Goal: Information Seeking & Learning: Learn about a topic

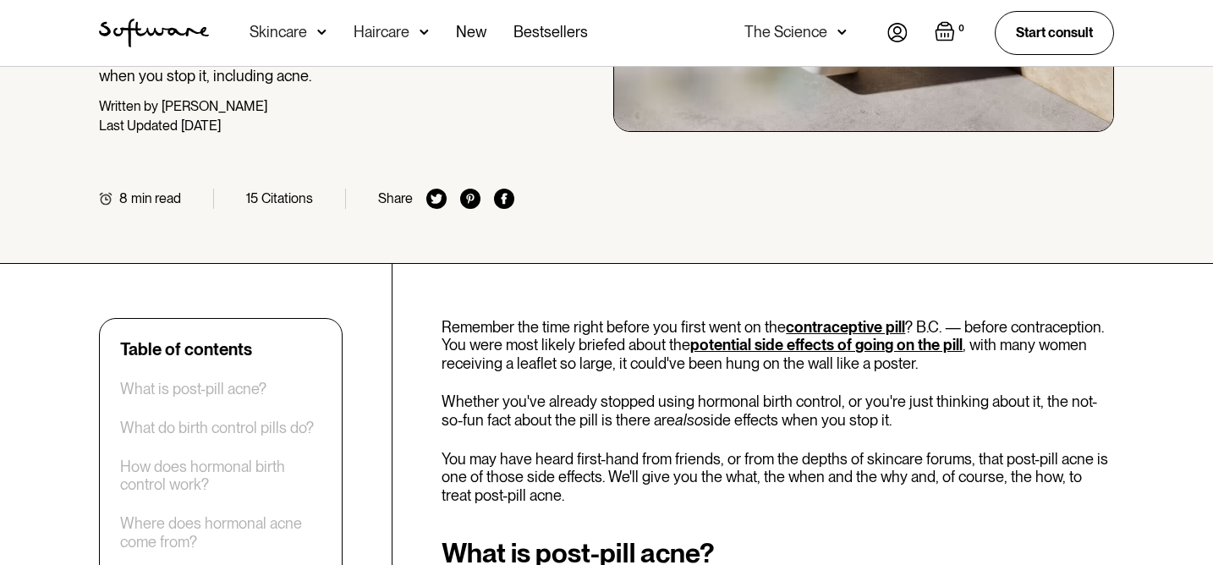
scroll to position [495, 0]
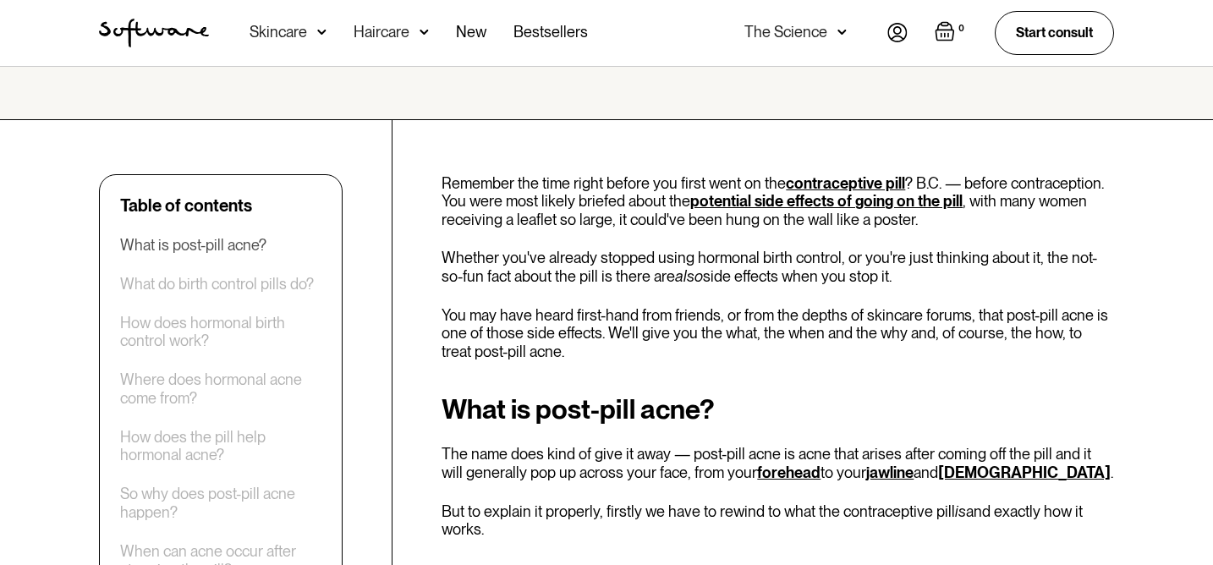
click at [164, 248] on div "What is post-pill acne?" at bounding box center [193, 245] width 146 height 19
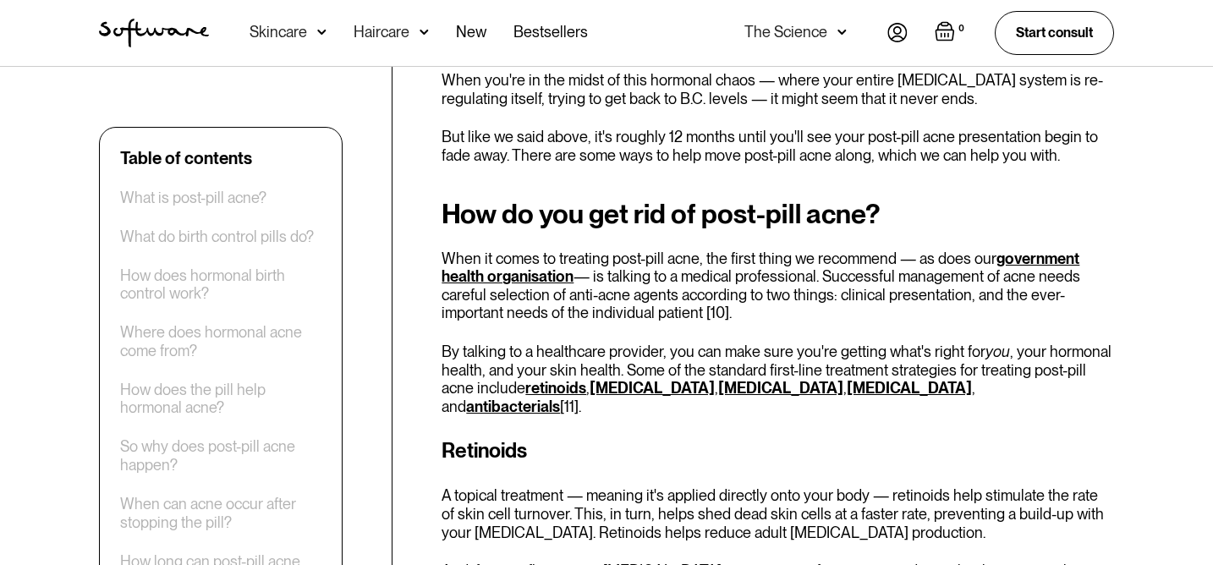
scroll to position [3150, 0]
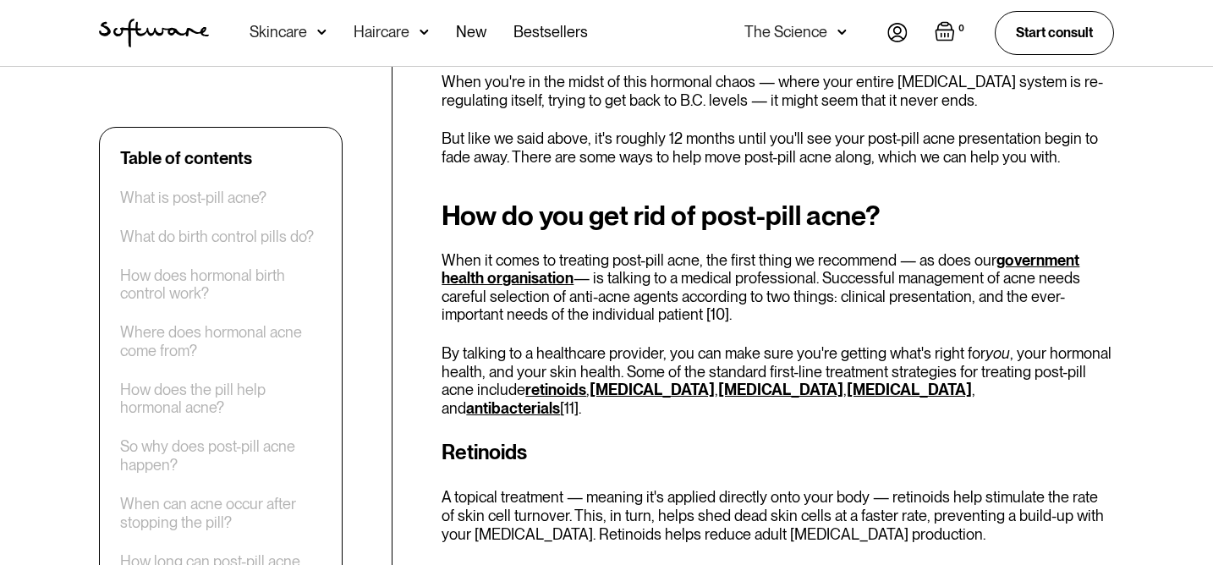
click at [720, 381] on link "hyaluronic acid" at bounding box center [780, 390] width 125 height 18
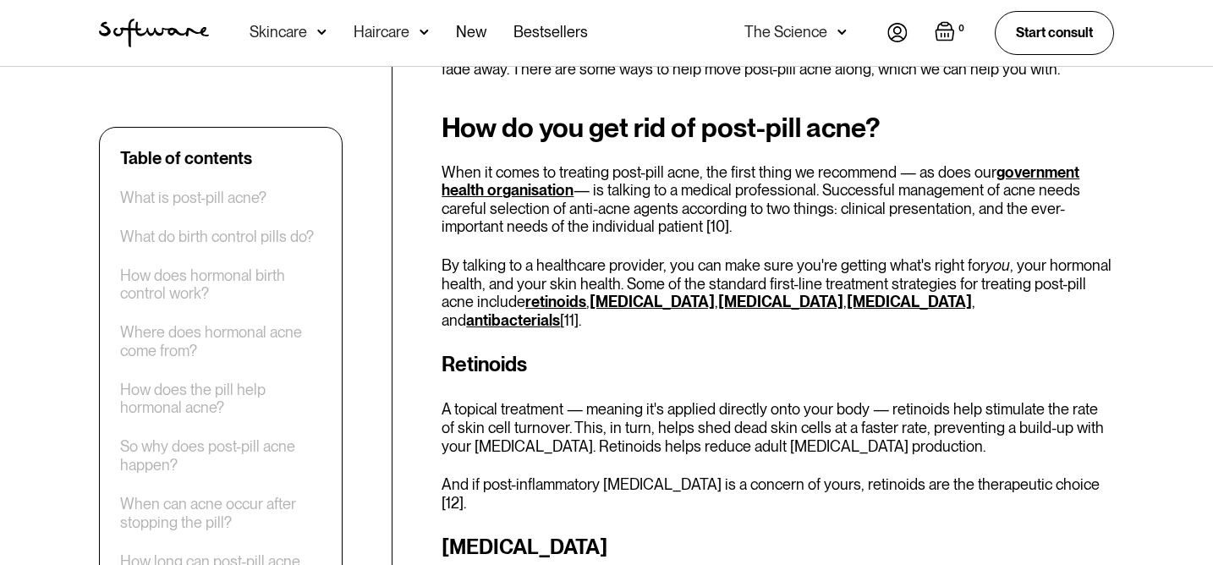
scroll to position [3236, 0]
